Goal: Information Seeking & Learning: Learn about a topic

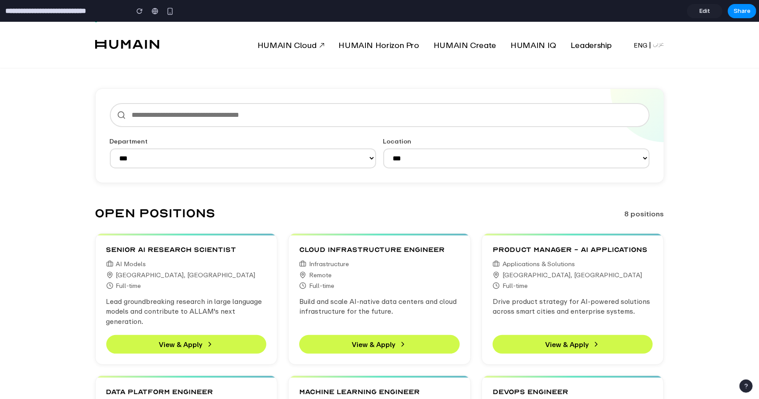
scroll to position [132, 0]
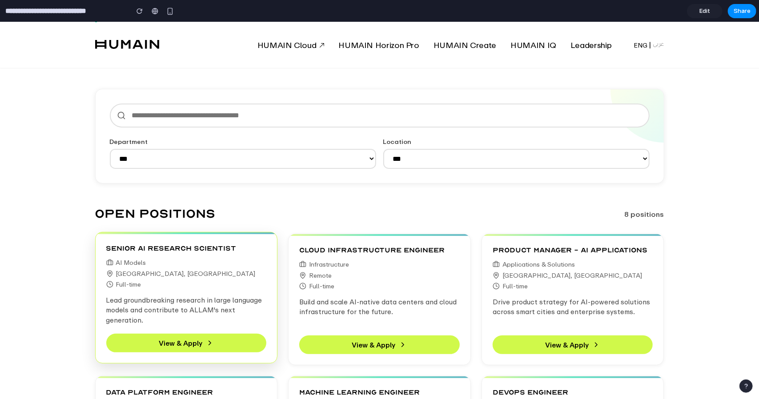
click at [203, 282] on div "Full-time" at bounding box center [186, 284] width 160 height 7
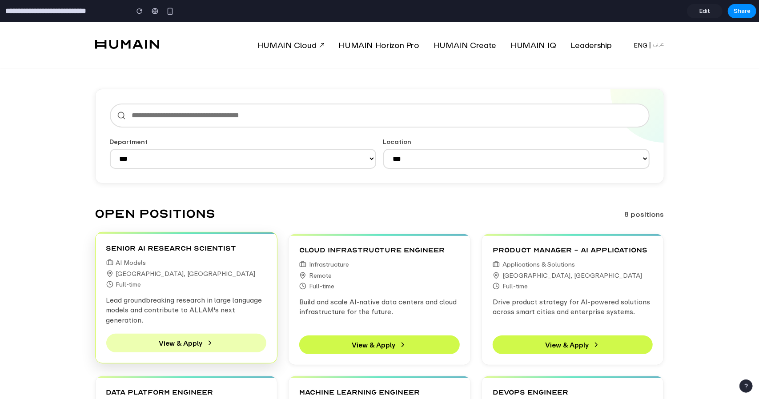
click at [192, 342] on button "View & Apply" at bounding box center [186, 342] width 160 height 19
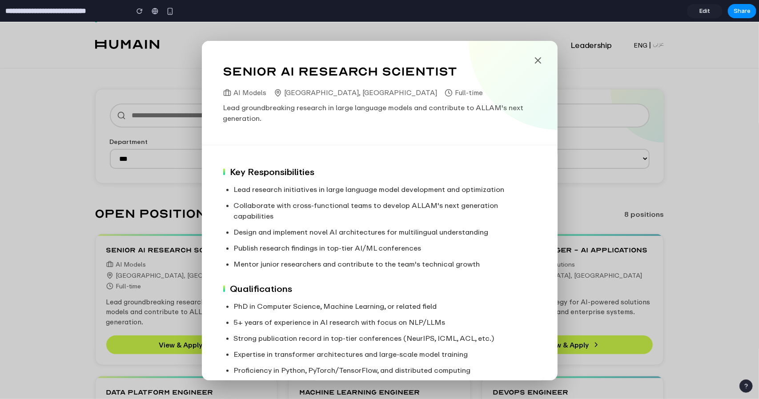
scroll to position [0, 0]
click at [535, 62] on icon at bounding box center [537, 59] width 5 height 5
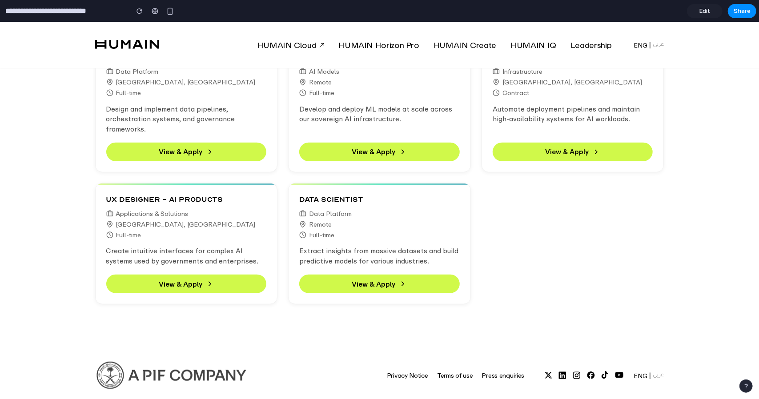
scroll to position [508, 0]
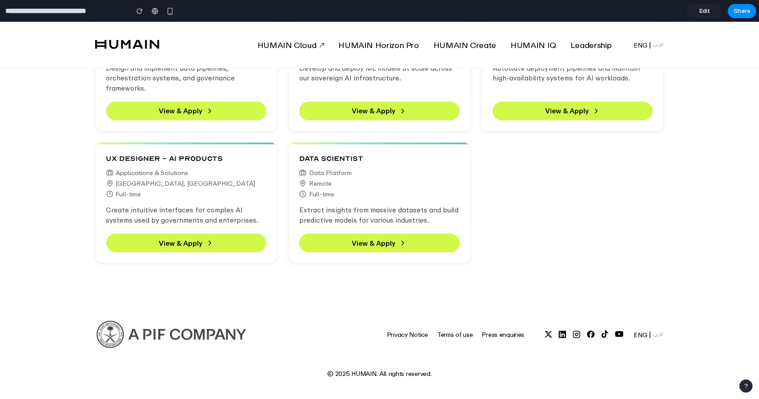
click at [569, 164] on div "Senior AI Research Scientist AI Models [GEOGRAPHIC_DATA], [GEOGRAPHIC_DATA] Ful…" at bounding box center [379, 60] width 569 height 406
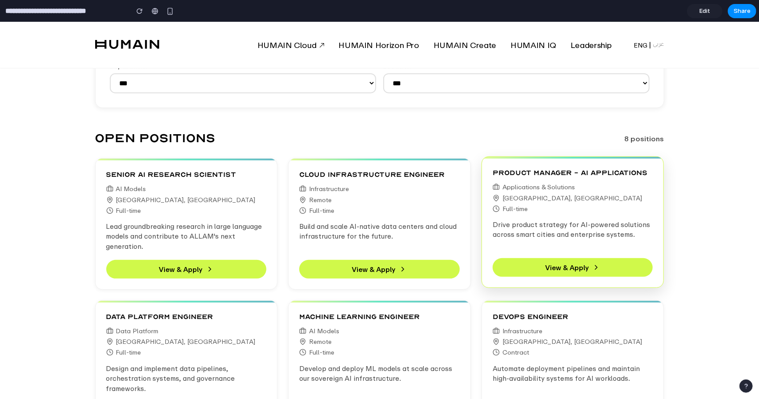
scroll to position [0, 0]
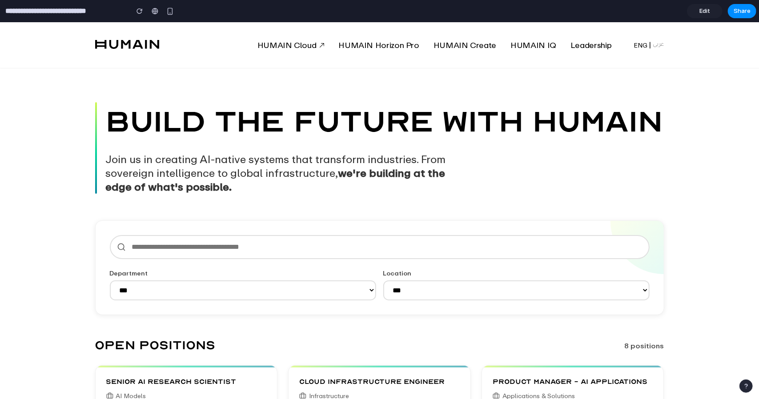
drag, startPoint x: 587, startPoint y: 185, endPoint x: 585, endPoint y: 180, distance: 5.8
click at [585, 180] on div "BUILD THE FUTURE WITH HUMAIN Join us in creating AI-native systems that transfo…" at bounding box center [379, 148] width 569 height 92
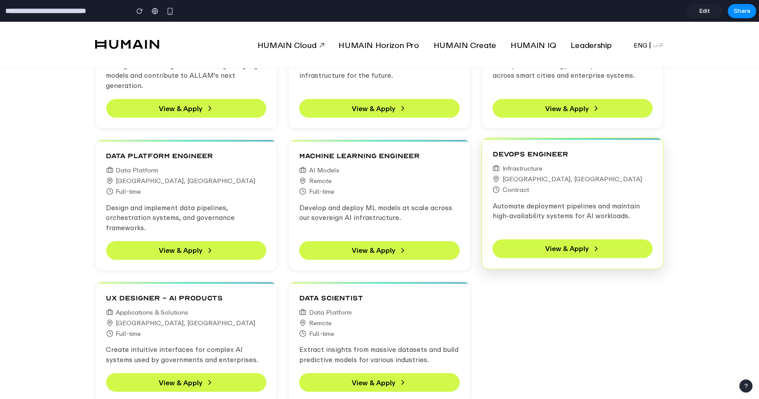
scroll to position [222, 0]
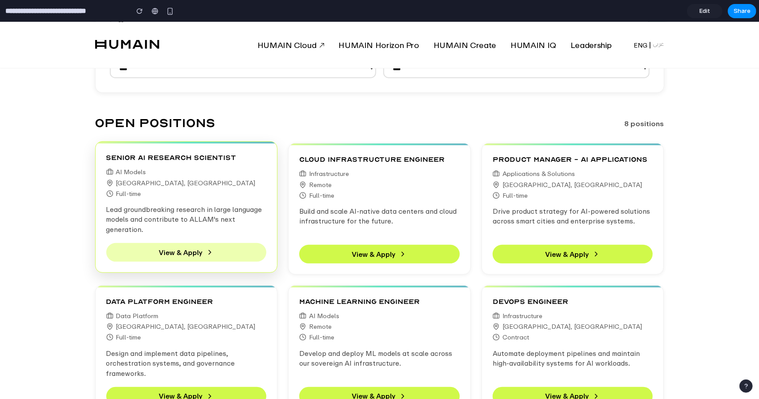
click at [192, 253] on button "View & Apply" at bounding box center [186, 252] width 160 height 19
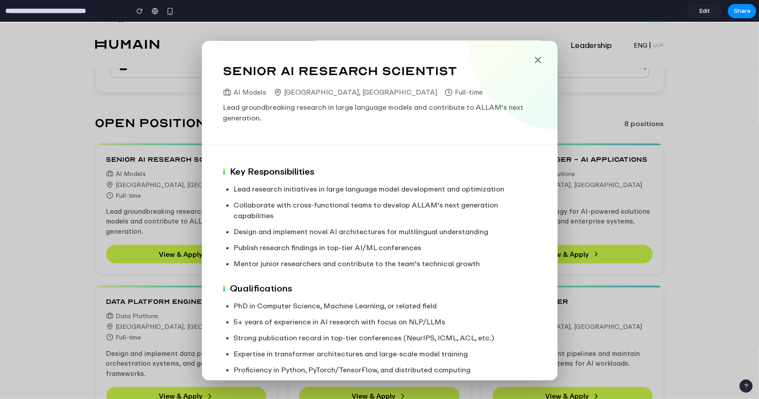
scroll to position [0, 0]
click at [533, 56] on icon at bounding box center [538, 60] width 11 height 11
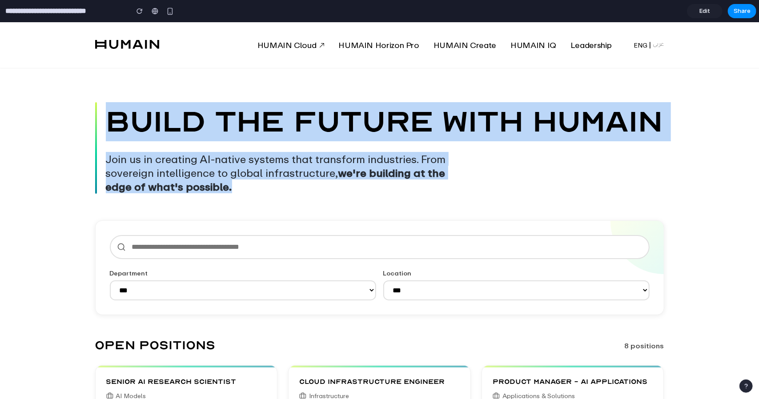
drag, startPoint x: 84, startPoint y: 83, endPoint x: 518, endPoint y: 181, distance: 444.8
click at [518, 181] on div "BUILD THE FUTURE WITH HUMAIN Join us in creating AI-native systems that transfo…" at bounding box center [379, 148] width 569 height 92
drag, startPoint x: 433, startPoint y: 202, endPoint x: 97, endPoint y: 96, distance: 352.6
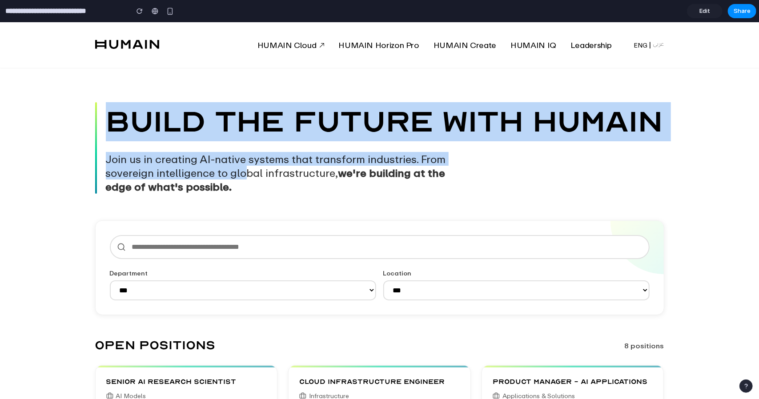
drag, startPoint x: 245, startPoint y: 178, endPoint x: 96, endPoint y: 103, distance: 167.2
click at [96, 103] on div "BUILD THE FUTURE WITH HUMAIN Join us in creating AI-native systems that transfo…" at bounding box center [379, 148] width 569 height 92
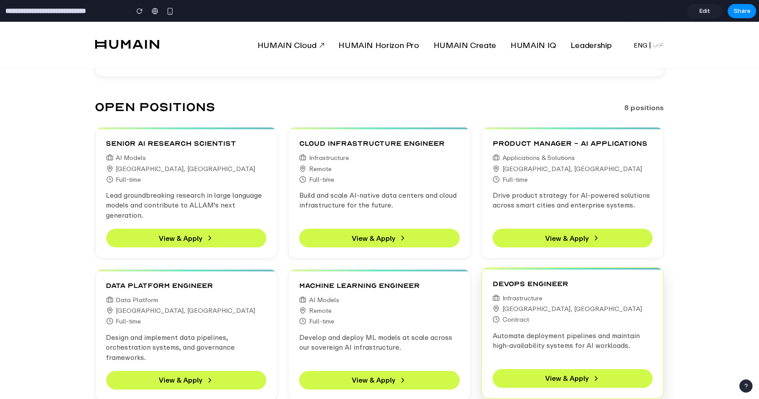
scroll to position [267, 0]
